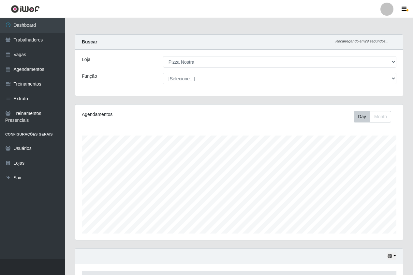
select select "337"
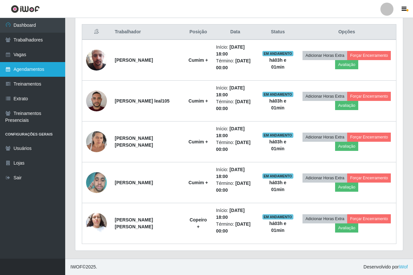
scroll to position [135, 328]
click at [50, 70] on link "Agendamentos" at bounding box center [32, 69] width 65 height 15
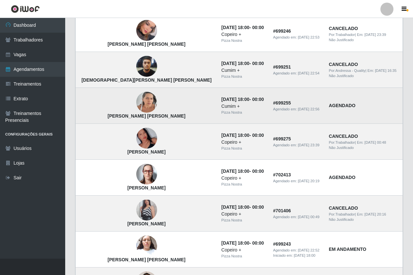
scroll to position [228, 0]
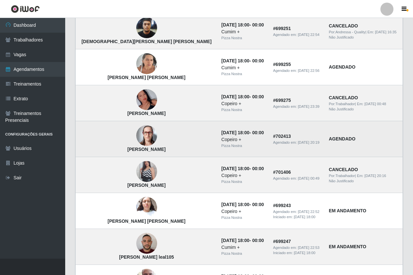
click at [136, 144] on img at bounding box center [146, 135] width 21 height 21
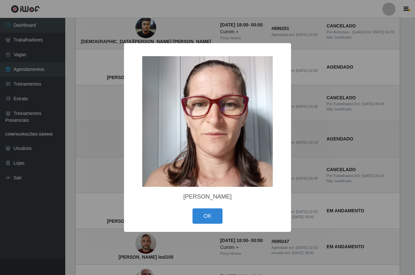
click at [122, 144] on div "× [PERSON_NAME] OK Cancel" at bounding box center [207, 137] width 415 height 275
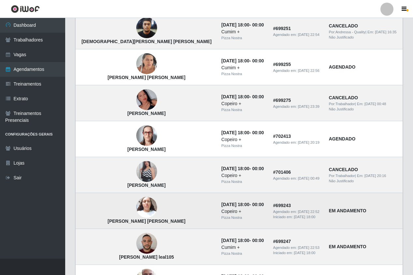
click at [136, 199] on img at bounding box center [146, 208] width 21 height 28
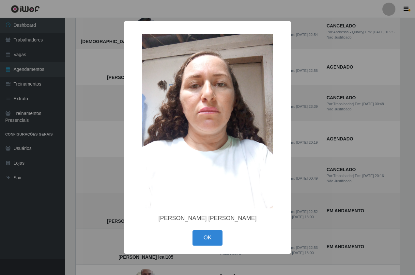
click at [123, 199] on div "× [PERSON_NAME] [PERSON_NAME] OK Cancel" at bounding box center [207, 137] width 415 height 275
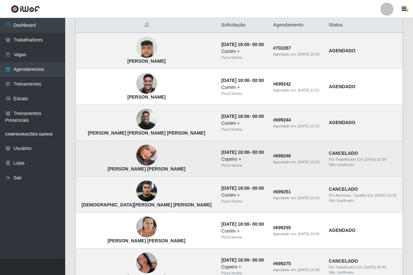
scroll to position [33, 0]
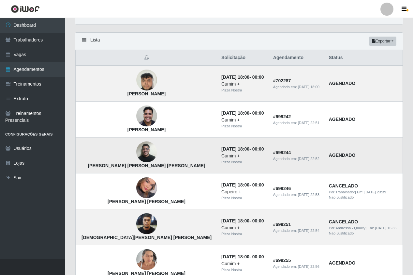
click at [136, 149] on img at bounding box center [146, 152] width 21 height 28
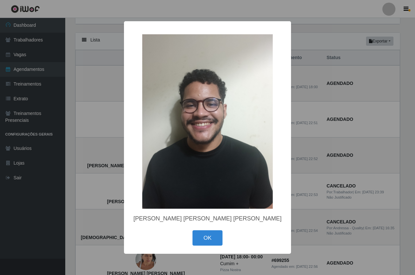
click at [91, 153] on div "× [PERSON_NAME] [PERSON_NAME] [PERSON_NAME] OK Cancel" at bounding box center [207, 137] width 415 height 275
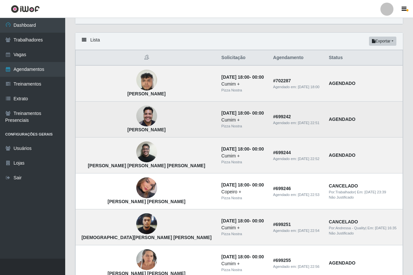
click at [136, 114] on img at bounding box center [146, 116] width 21 height 28
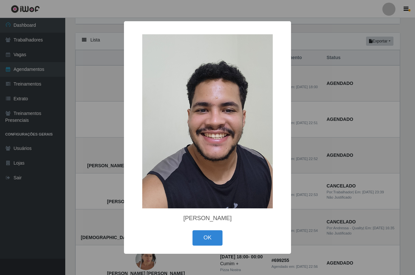
click at [113, 118] on div "× [PERSON_NAME] OK Cancel" at bounding box center [207, 137] width 415 height 275
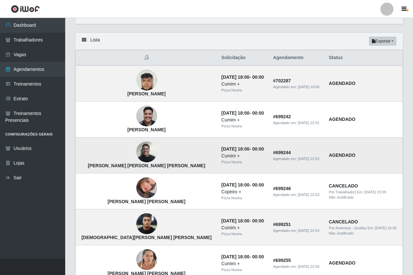
click at [136, 146] on img at bounding box center [146, 152] width 21 height 28
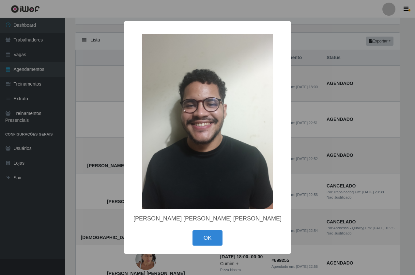
click at [103, 140] on div "× [PERSON_NAME] [PERSON_NAME] [PERSON_NAME] OK Cancel" at bounding box center [207, 137] width 415 height 275
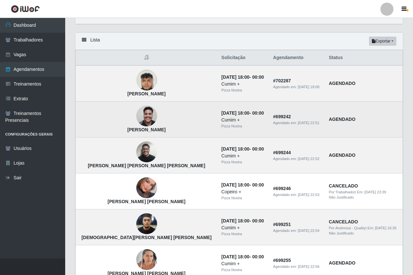
click at [136, 107] on img at bounding box center [146, 116] width 21 height 28
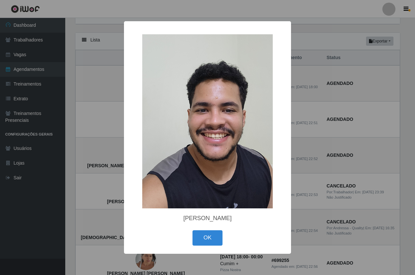
click at [119, 111] on div "× [PERSON_NAME] OK Cancel" at bounding box center [207, 137] width 415 height 275
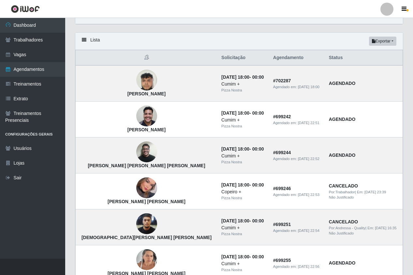
click at [136, 111] on img at bounding box center [146, 116] width 21 height 28
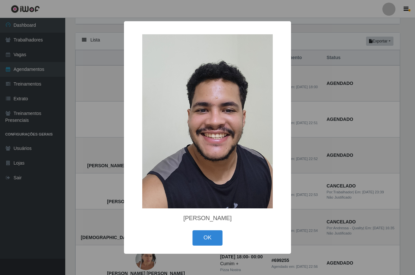
click at [119, 111] on div "× [PERSON_NAME] OK Cancel" at bounding box center [207, 137] width 415 height 275
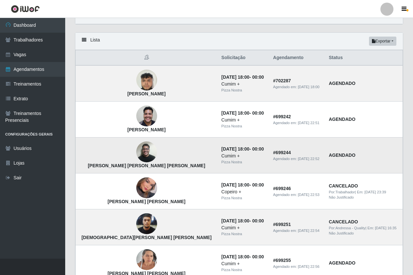
click at [136, 156] on img at bounding box center [146, 152] width 21 height 28
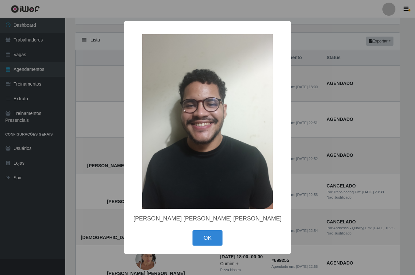
click at [102, 118] on div "× [PERSON_NAME] [PERSON_NAME] [PERSON_NAME] OK Cancel" at bounding box center [207, 137] width 415 height 275
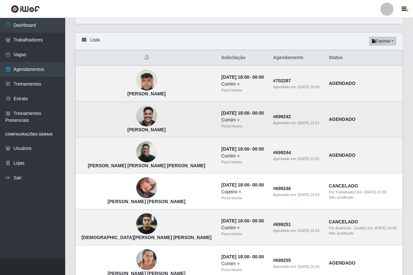
click at [136, 118] on img at bounding box center [146, 116] width 21 height 28
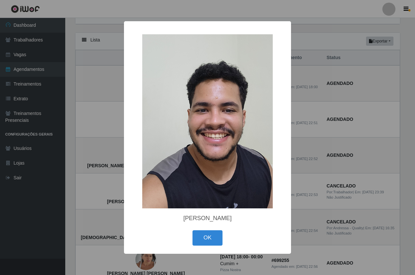
click at [220, 99] on img at bounding box center [207, 121] width 131 height 174
click at [97, 136] on div "× [PERSON_NAME] OK Cancel" at bounding box center [207, 137] width 415 height 275
click at [121, 160] on div "× [PERSON_NAME] OK Cancel" at bounding box center [207, 137] width 415 height 275
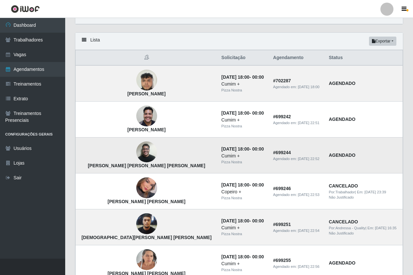
click at [136, 155] on img at bounding box center [146, 152] width 21 height 28
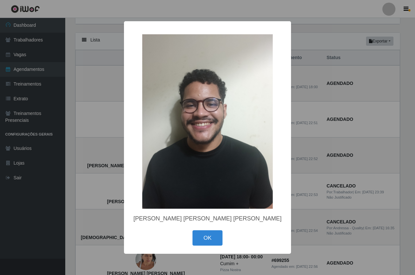
click at [92, 84] on div "× [PERSON_NAME] [PERSON_NAME] [PERSON_NAME] OK Cancel" at bounding box center [207, 137] width 415 height 275
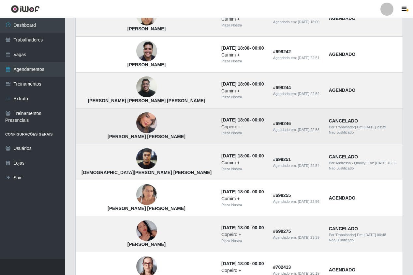
scroll to position [98, 0]
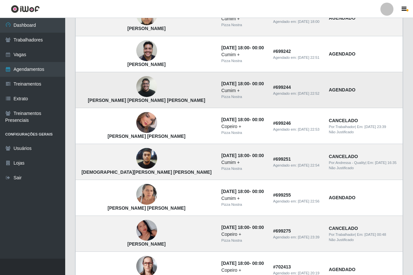
click at [136, 80] on img at bounding box center [146, 87] width 21 height 28
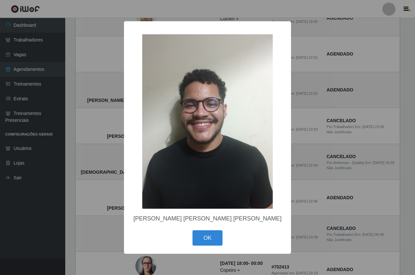
click at [116, 100] on div "× [PERSON_NAME] [PERSON_NAME] [PERSON_NAME] OK Cancel" at bounding box center [207, 137] width 415 height 275
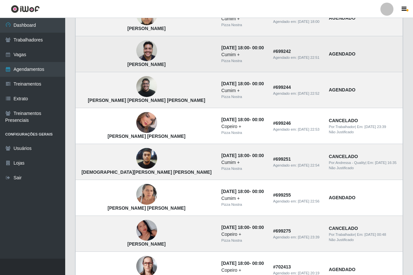
click at [136, 48] on img at bounding box center [146, 51] width 21 height 28
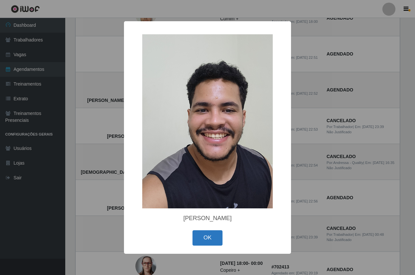
click at [205, 235] on button "OK" at bounding box center [208, 237] width 30 height 15
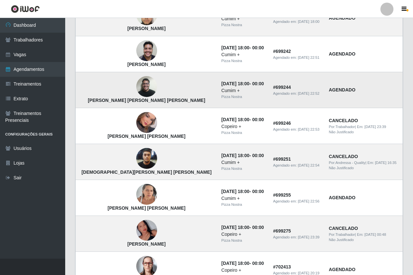
drag, startPoint x: 123, startPoint y: 101, endPoint x: 122, endPoint y: 96, distance: 4.4
click at [123, 101] on strong "[PERSON_NAME] [PERSON_NAME] [PERSON_NAME]" at bounding box center [146, 100] width 117 height 5
click at [136, 86] on img at bounding box center [146, 87] width 21 height 28
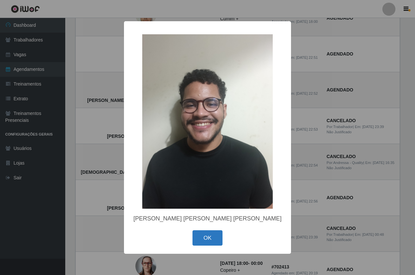
click at [204, 235] on button "OK" at bounding box center [208, 237] width 30 height 15
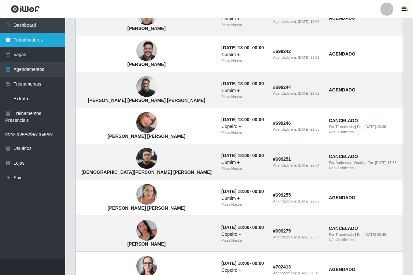
click at [43, 38] on link "Trabalhadores" at bounding box center [32, 40] width 65 height 15
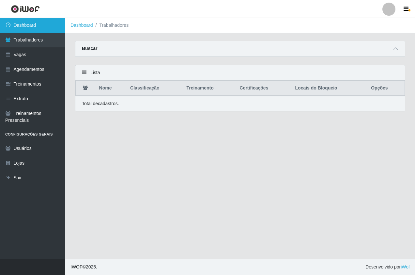
click at [59, 23] on link "Dashboard" at bounding box center [32, 25] width 65 height 15
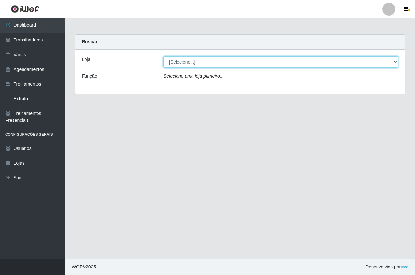
click at [240, 66] on select "[Selecione...] Pizza Nostra" at bounding box center [281, 61] width 235 height 11
select select "337"
click at [164, 56] on select "[Selecione...] Pizza Nostra" at bounding box center [281, 61] width 235 height 11
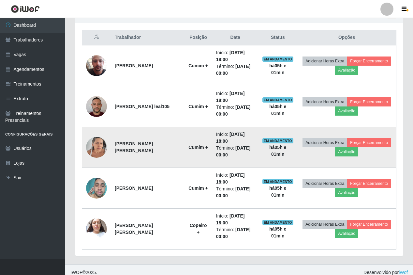
scroll to position [246, 0]
